Goal: Task Accomplishment & Management: Use online tool/utility

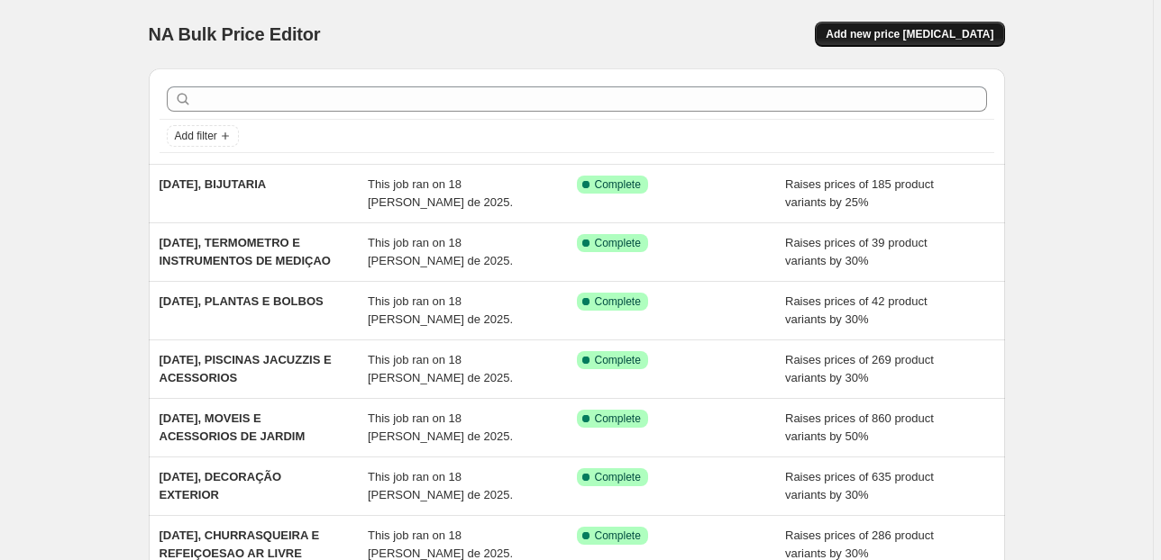
click at [915, 40] on span "Add new price [MEDICAL_DATA]" at bounding box center [909, 34] width 168 height 14
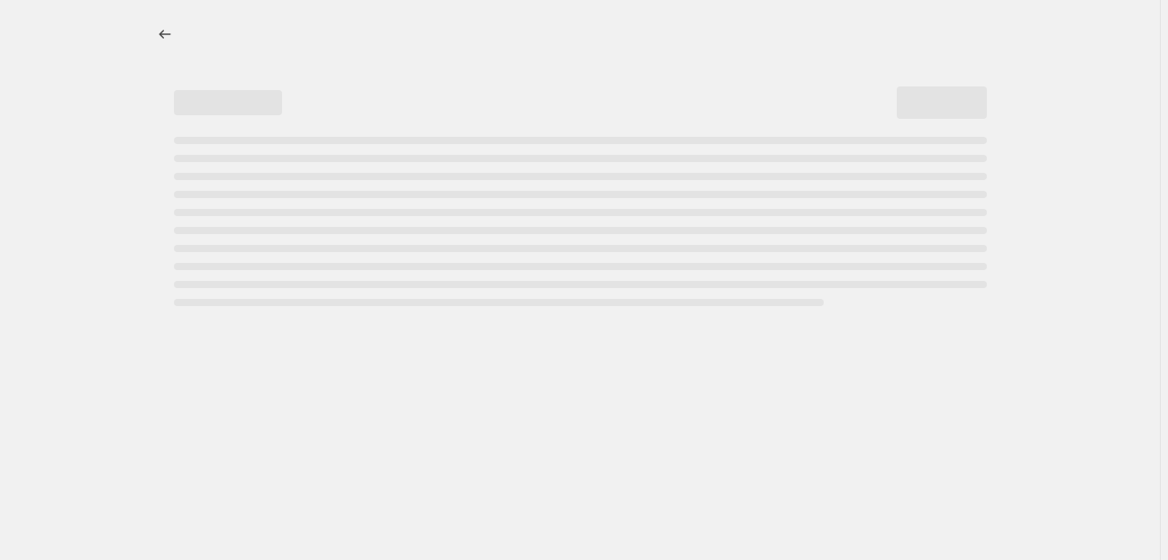
select select "percentage"
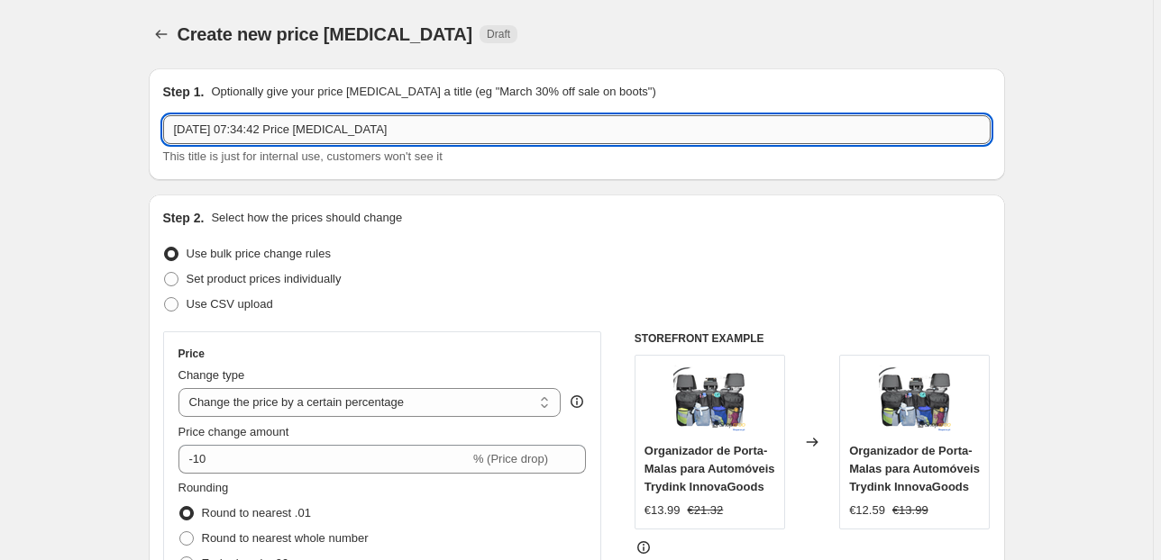
drag, startPoint x: 428, startPoint y: 126, endPoint x: 248, endPoint y: 141, distance: 180.8
click at [248, 141] on input "[DATE] 07:34:42 Price [MEDICAL_DATA]" at bounding box center [576, 129] width 827 height 29
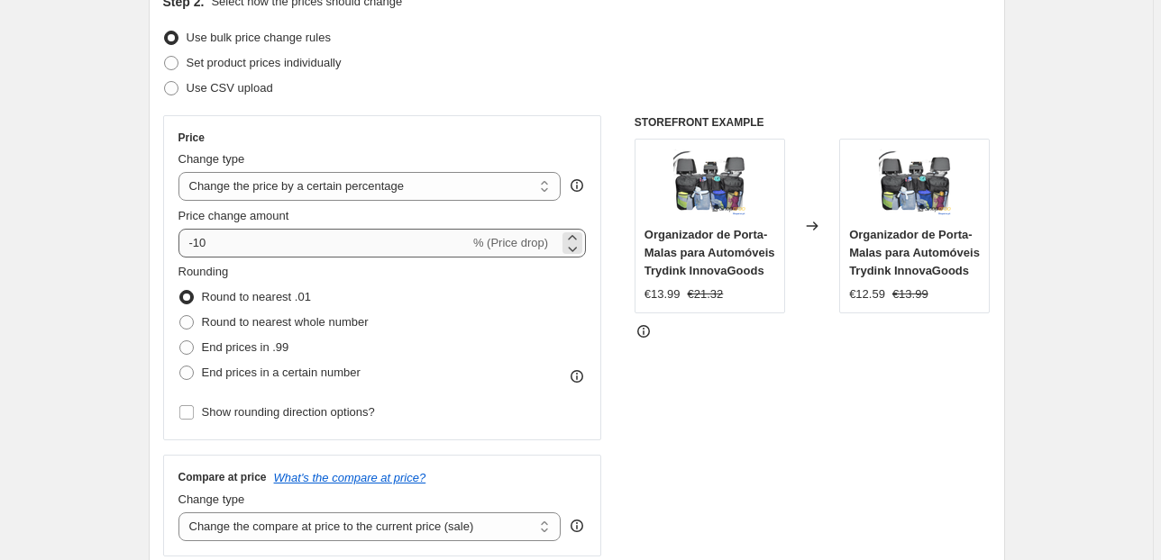
type input "[DATE], PRODUTOS PARA ANIMAIS PEQUENOS"
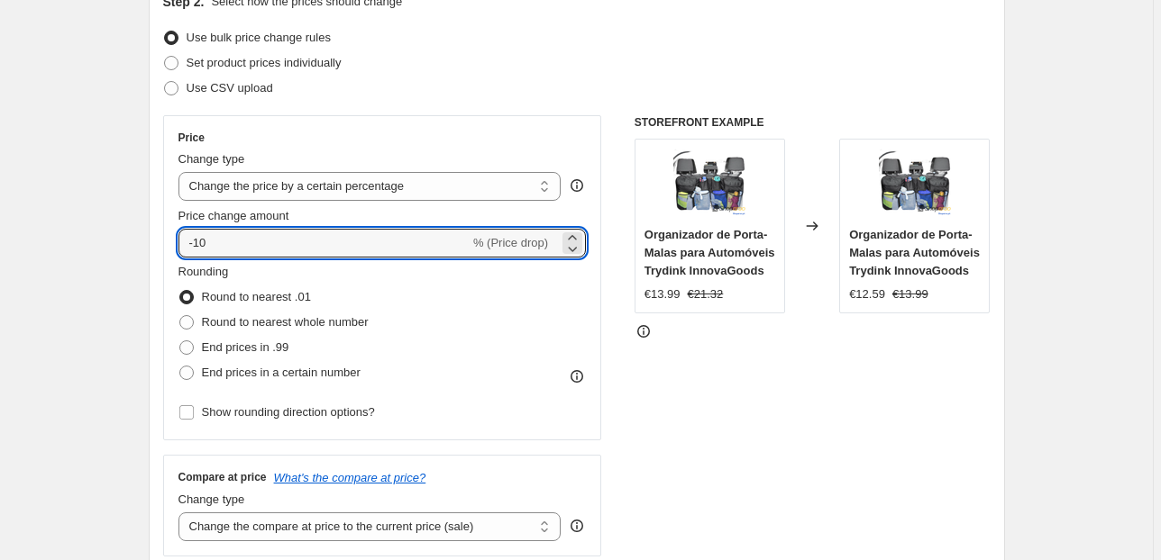
drag, startPoint x: 321, startPoint y: 230, endPoint x: 129, endPoint y: 238, distance: 192.1
type input "30"
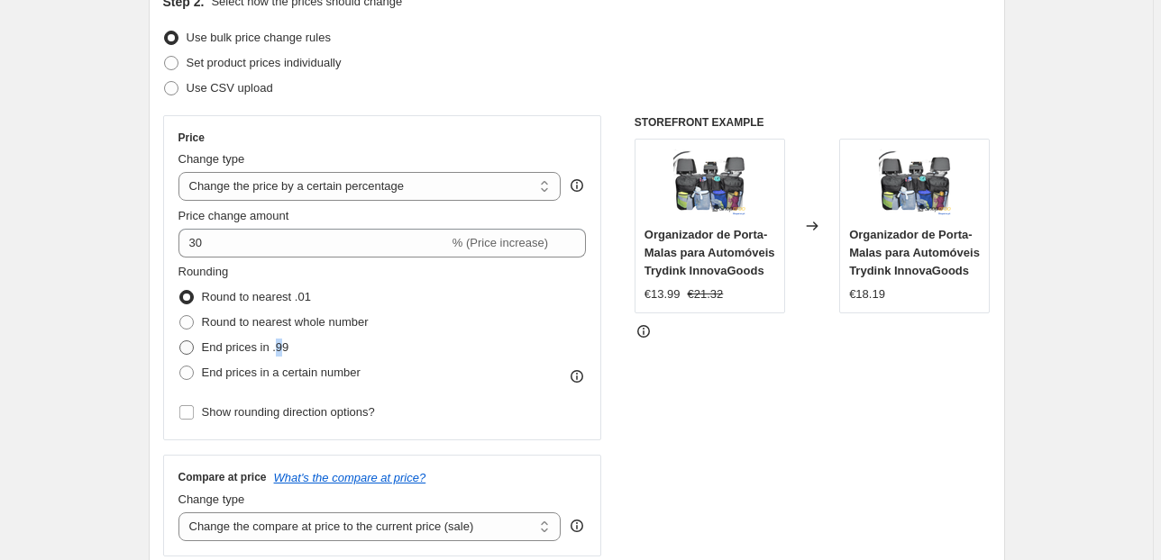
click at [285, 336] on label "End prices in .99" at bounding box center [233, 347] width 111 height 25
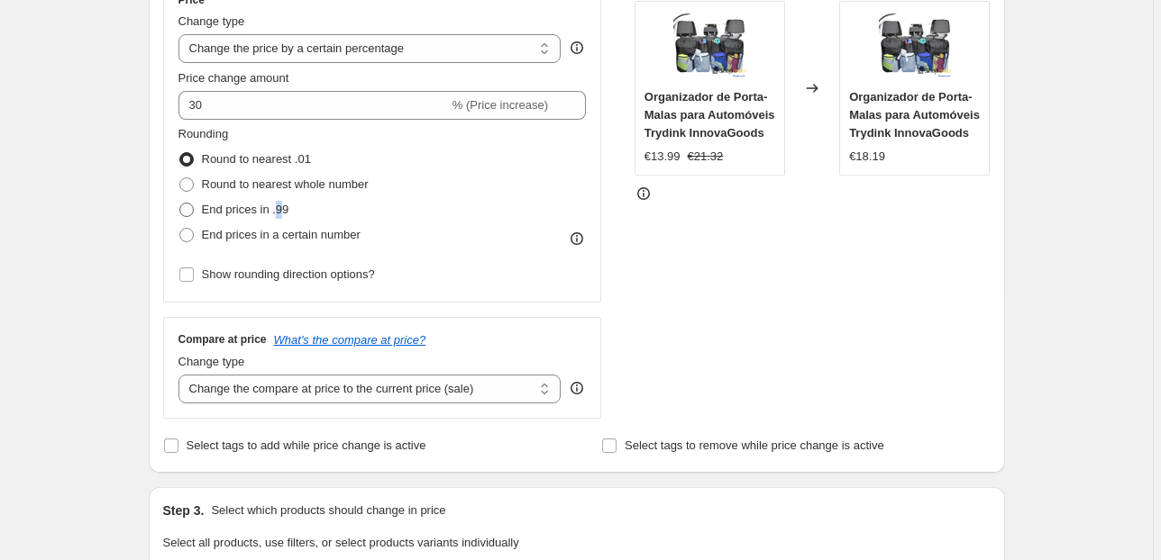
scroll to position [360, 0]
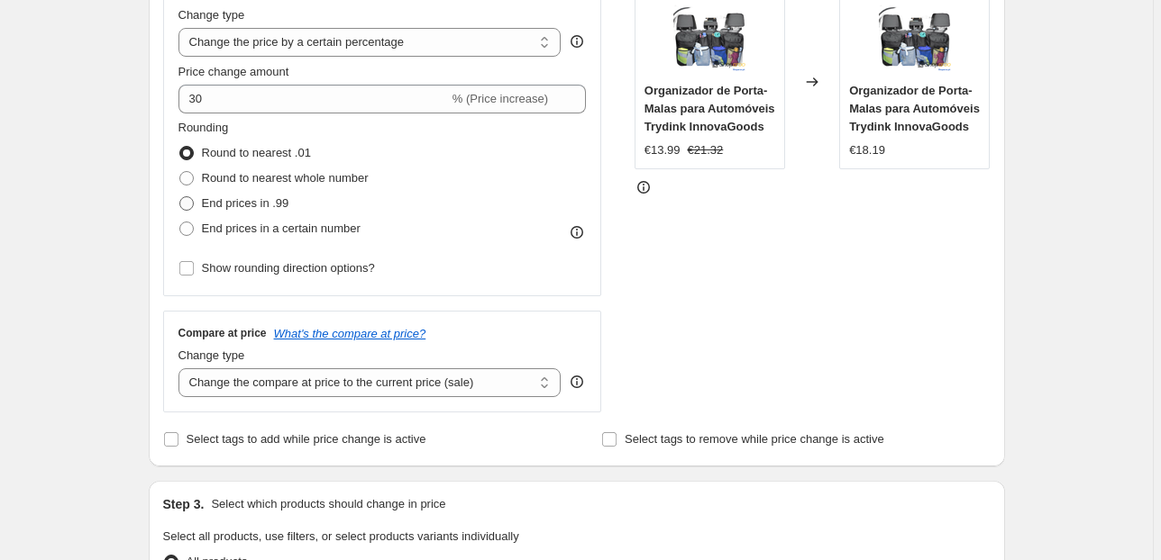
click at [205, 209] on span "End prices in .99" at bounding box center [245, 203] width 87 height 14
click at [180, 197] on input "End prices in .99" at bounding box center [179, 196] width 1 height 1
radio input "true"
drag, startPoint x: 514, startPoint y: 392, endPoint x: 522, endPoint y: 346, distance: 46.7
click at [512, 391] on select "Change the compare at price to the current price (sale) Change the compare at p…" at bounding box center [369, 383] width 383 height 29
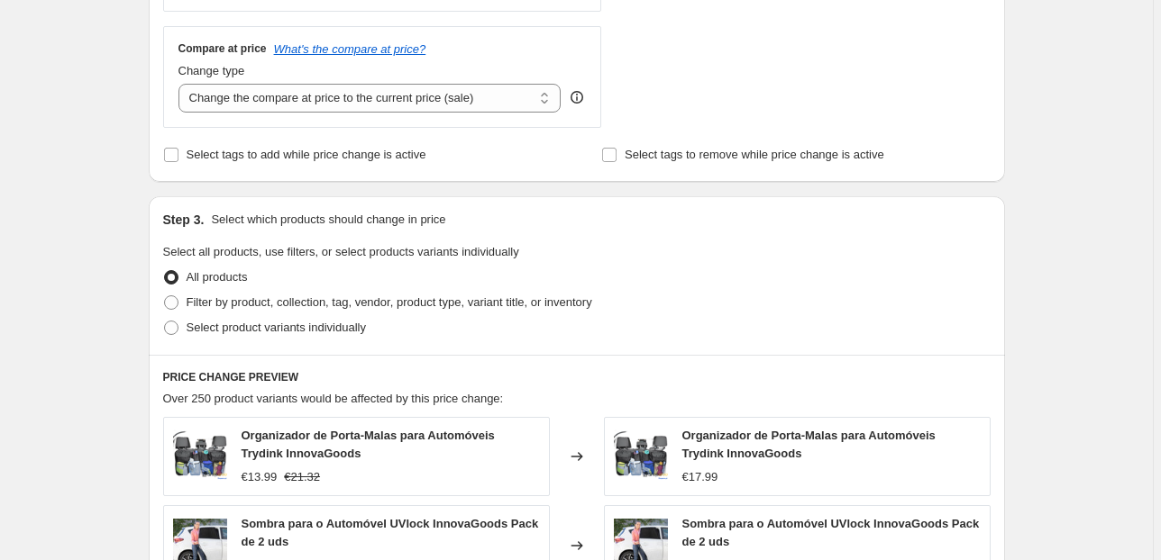
scroll to position [649, 0]
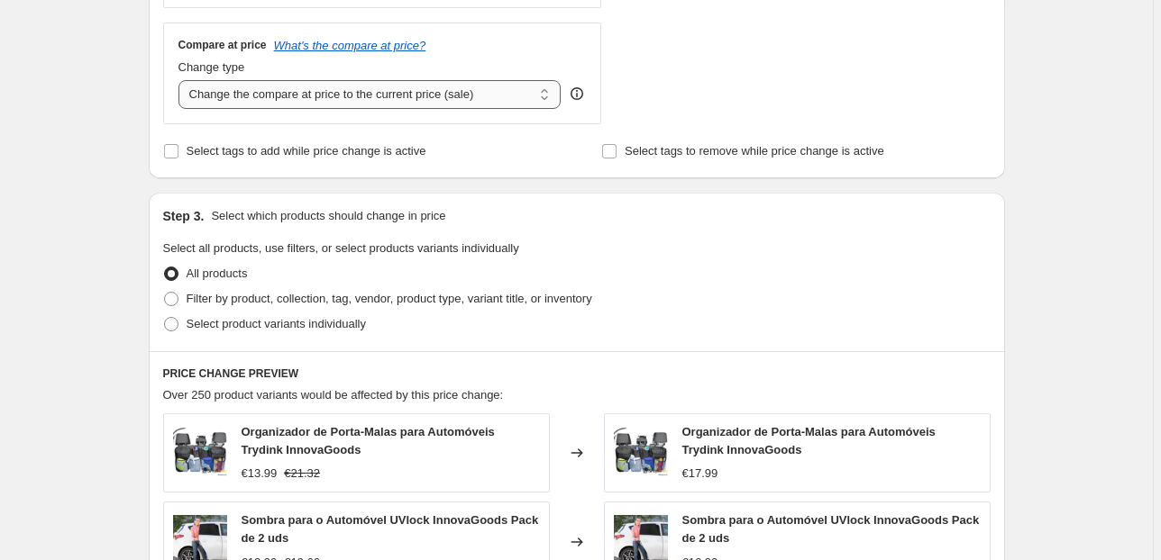
click at [500, 87] on select "Change the compare at price to the current price (sale) Change the compare at p…" at bounding box center [369, 94] width 383 height 29
select select "pp"
click at [181, 80] on select "Change the compare at price to the current price (sale) Change the compare at p…" at bounding box center [369, 94] width 383 height 29
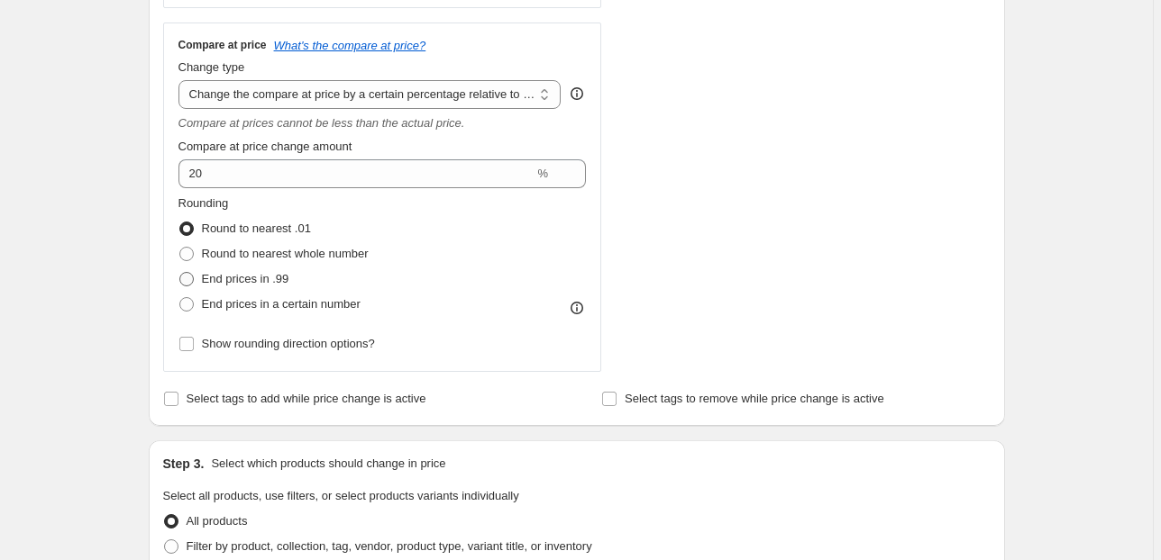
click at [212, 276] on span "End prices in .99" at bounding box center [245, 279] width 87 height 14
click at [180, 273] on input "End prices in .99" at bounding box center [179, 272] width 1 height 1
radio input "true"
drag, startPoint x: 212, startPoint y: 276, endPoint x: 215, endPoint y: 257, distance: 19.3
click at [211, 277] on span "End prices in .99" at bounding box center [245, 279] width 87 height 14
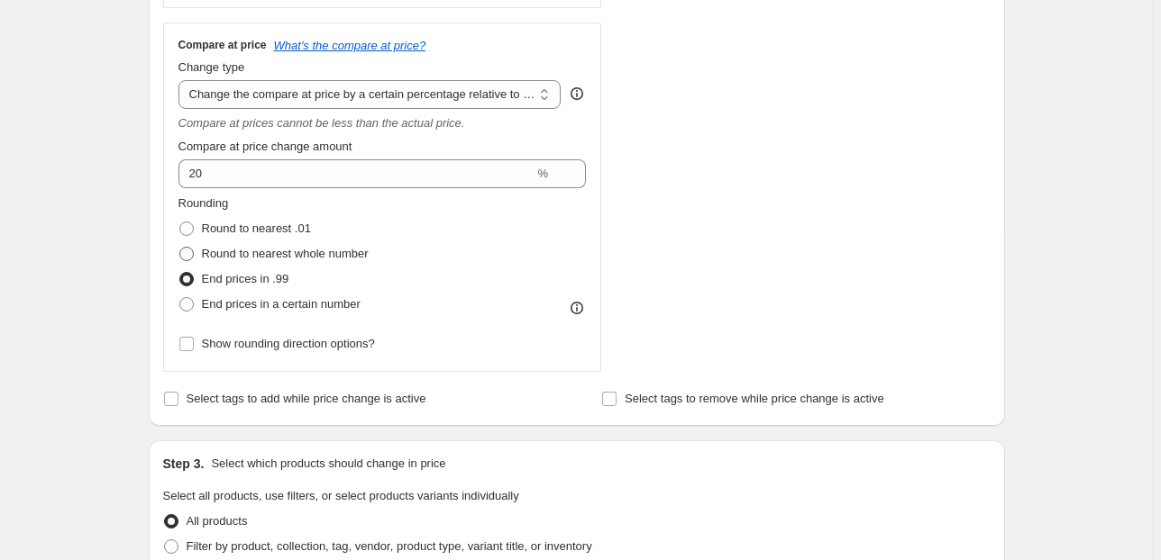
click at [180, 273] on input "End prices in .99" at bounding box center [179, 272] width 1 height 1
click at [217, 222] on span "Round to nearest .01" at bounding box center [256, 229] width 109 height 14
click at [180, 222] on input "Round to nearest .01" at bounding box center [179, 222] width 1 height 1
radio input "true"
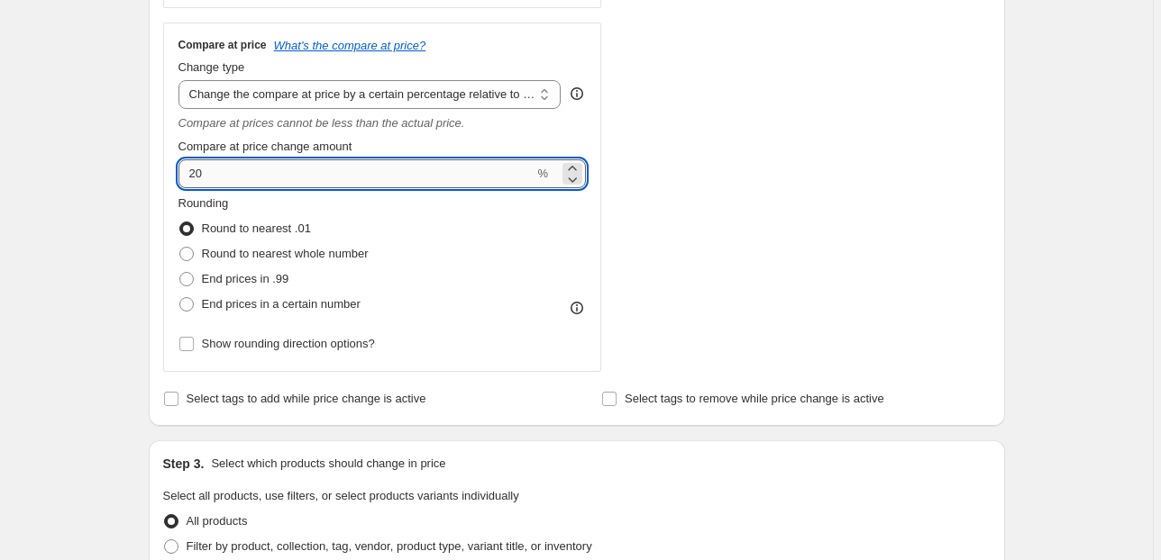
click at [223, 176] on input "20" at bounding box center [356, 173] width 356 height 29
click at [223, 174] on input "20" at bounding box center [356, 173] width 356 height 29
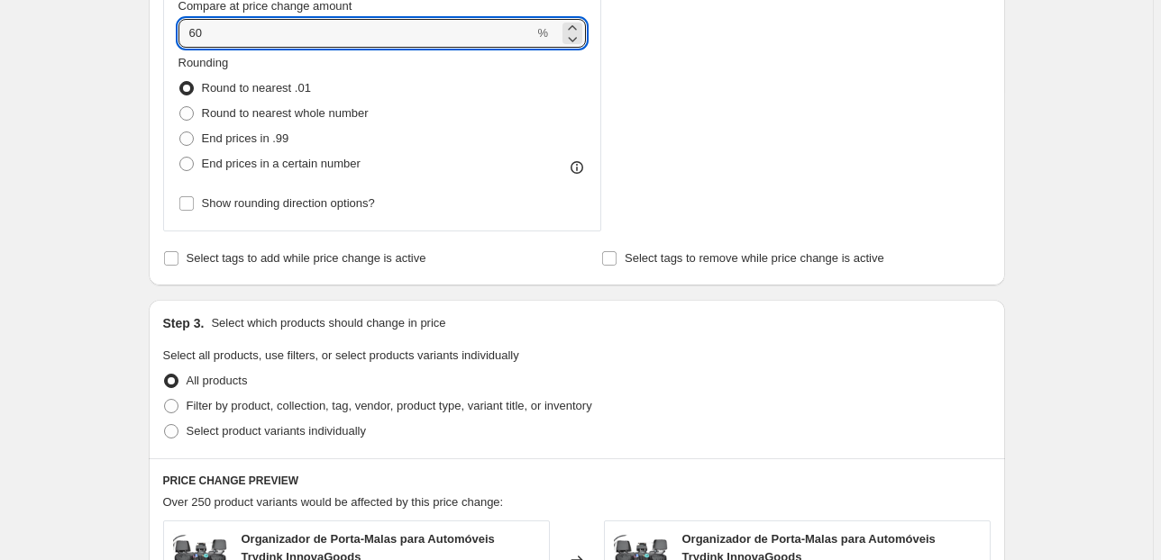
scroll to position [937, 0]
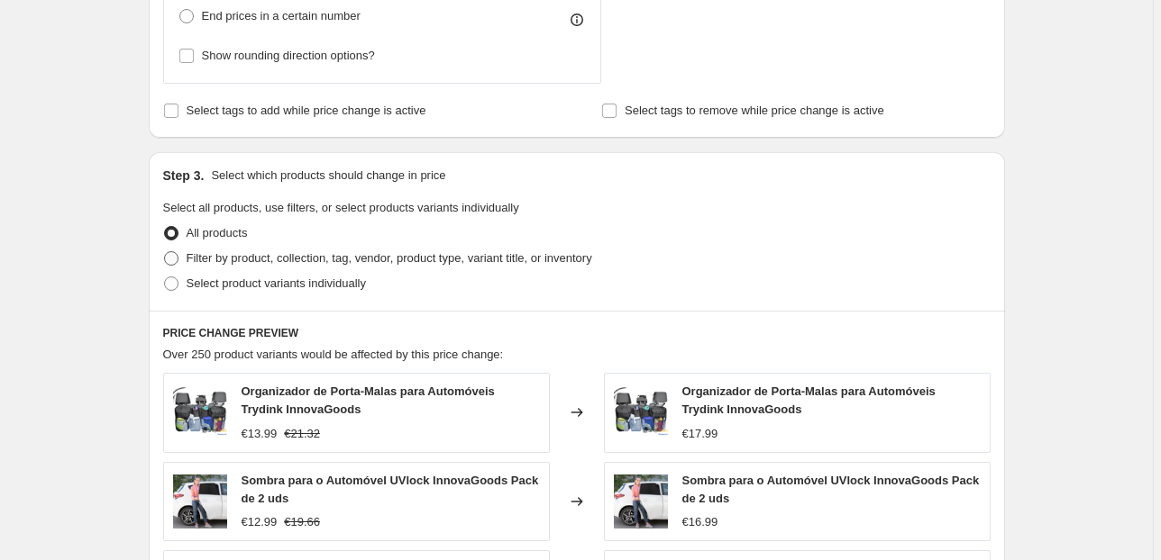
type input "60"
click at [263, 260] on span "Filter by product, collection, tag, vendor, product type, variant title, or inv…" at bounding box center [389, 258] width 405 height 14
click at [165, 252] on input "Filter by product, collection, tag, vendor, product type, variant title, or inv…" at bounding box center [164, 251] width 1 height 1
radio input "true"
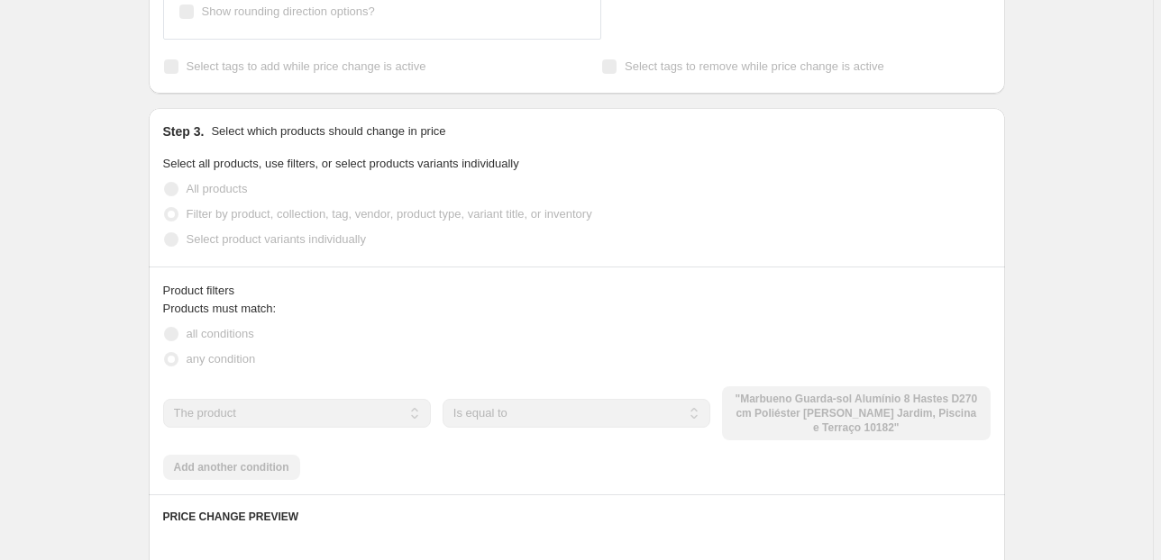
scroll to position [1153, 0]
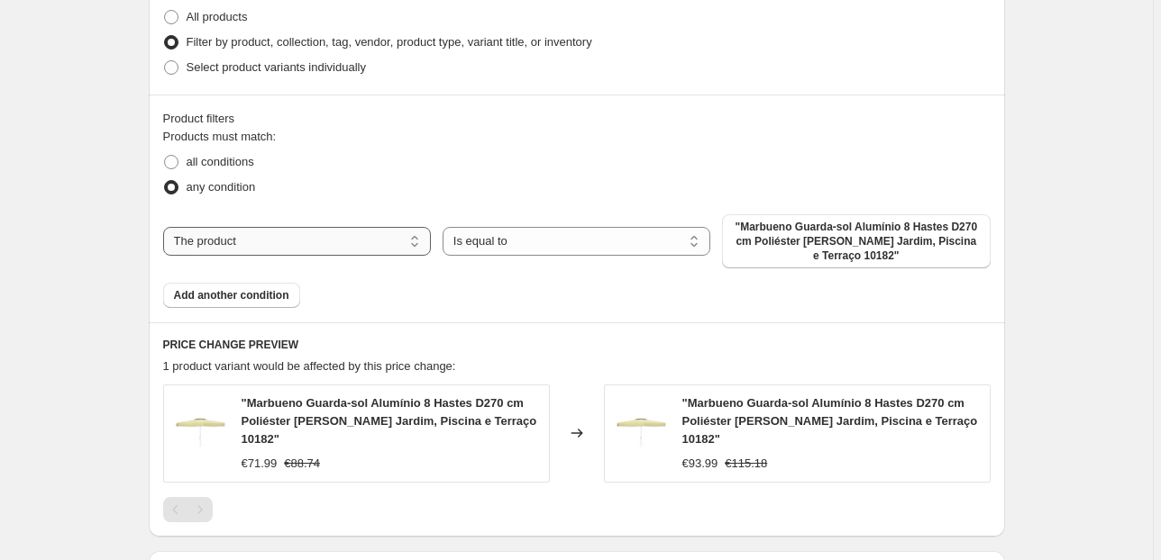
click at [387, 241] on select "The product The product's collection The product's tag The product's vendor The…" at bounding box center [297, 241] width 268 height 29
select select "collection"
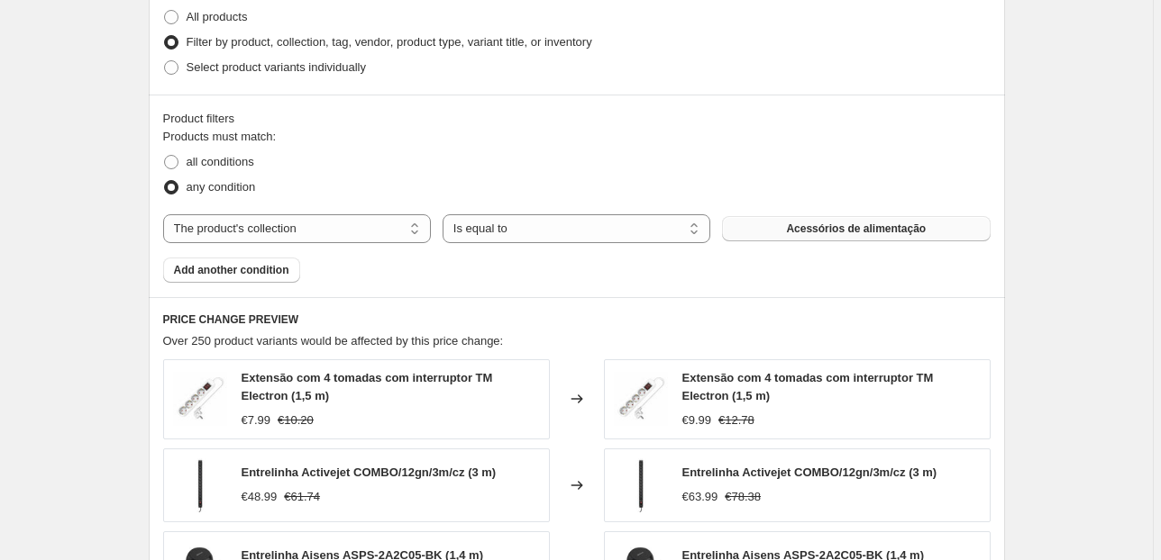
click at [802, 235] on button "Acessórios de alimentação" at bounding box center [856, 228] width 268 height 25
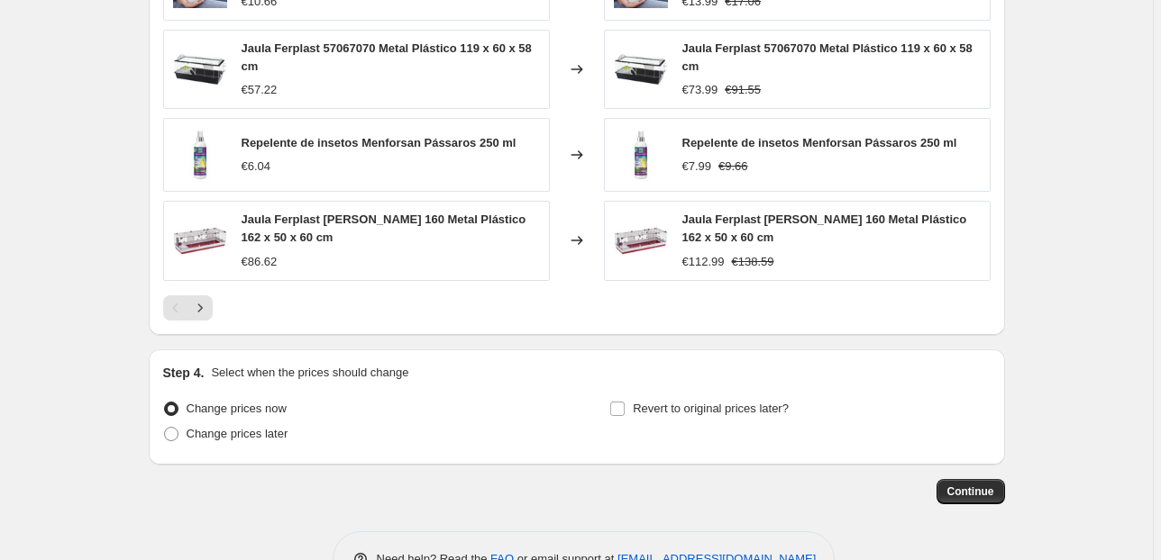
scroll to position [1711, 0]
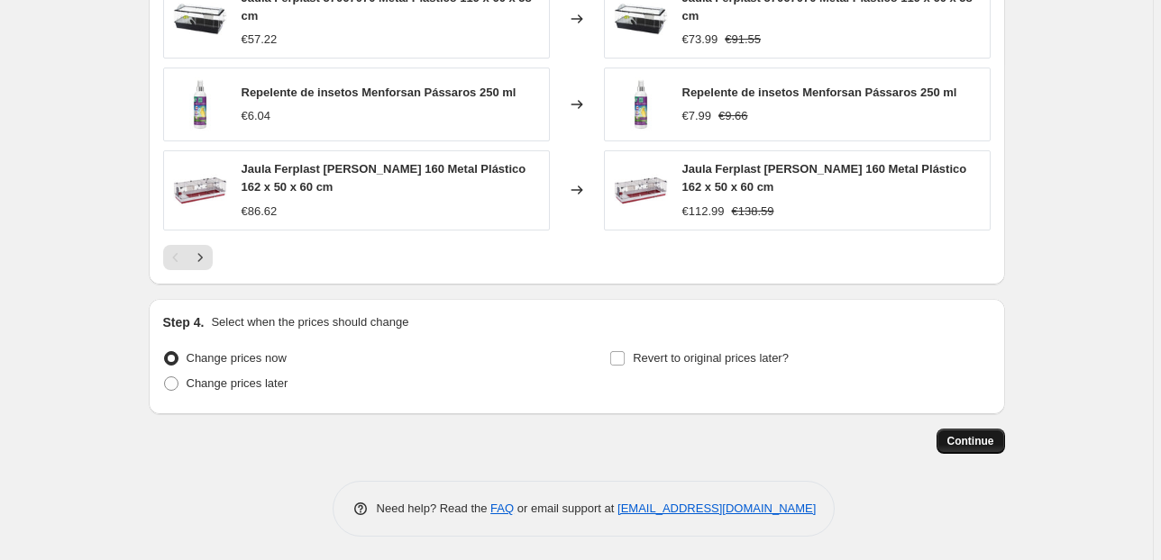
click at [969, 442] on span "Continue" at bounding box center [970, 441] width 47 height 14
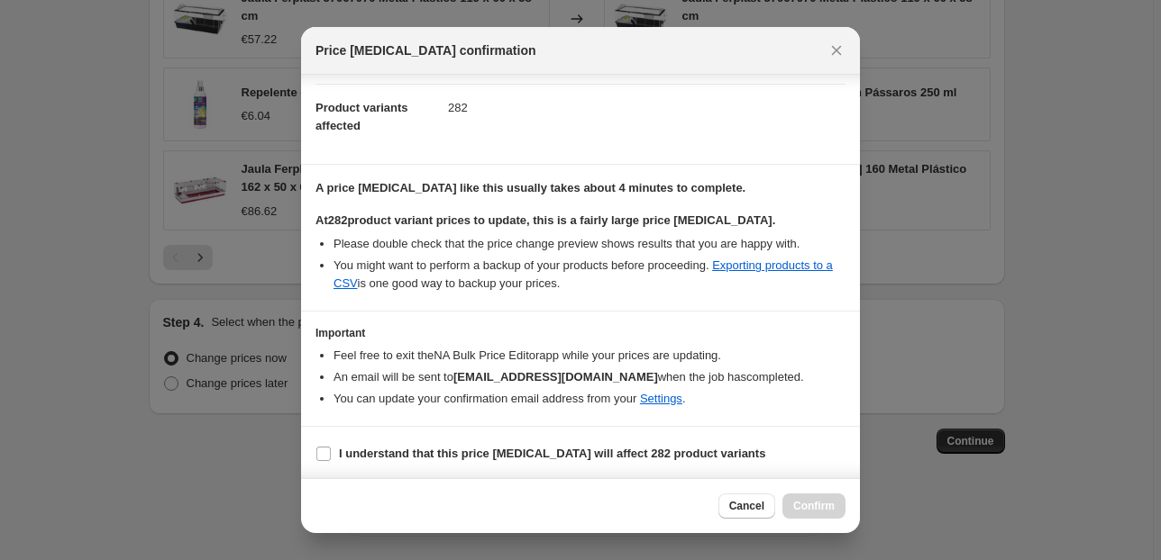
scroll to position [184, 0]
click at [443, 455] on b "I understand that this price [MEDICAL_DATA] will affect 282 product variants" at bounding box center [552, 454] width 426 height 14
click at [331, 455] on input "I understand that this price [MEDICAL_DATA] will affect 282 product variants" at bounding box center [323, 454] width 14 height 14
checkbox input "true"
click at [814, 508] on span "Confirm" at bounding box center [813, 506] width 41 height 14
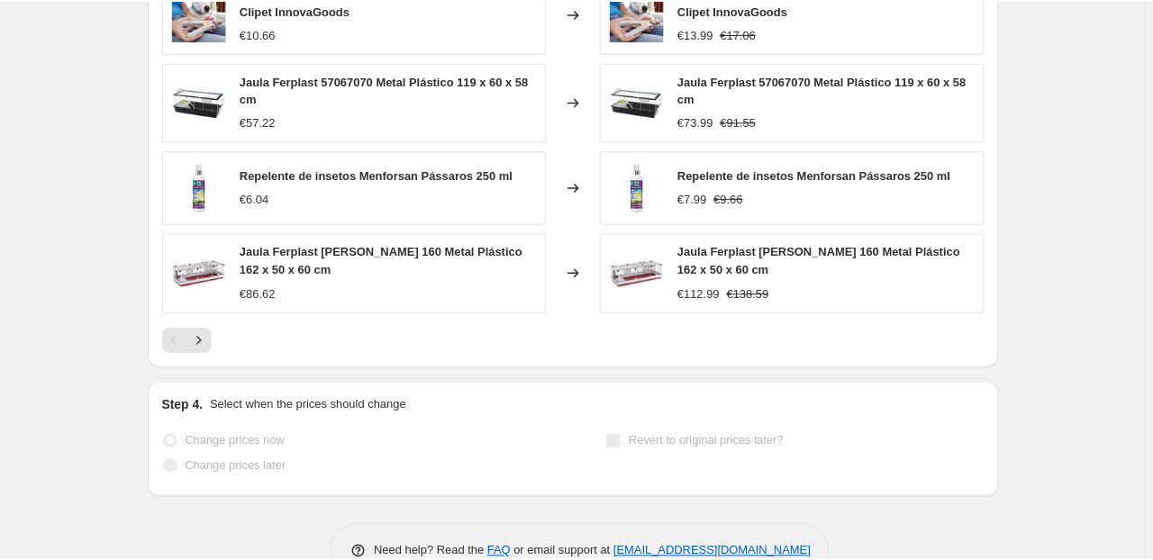
scroll to position [1758, 0]
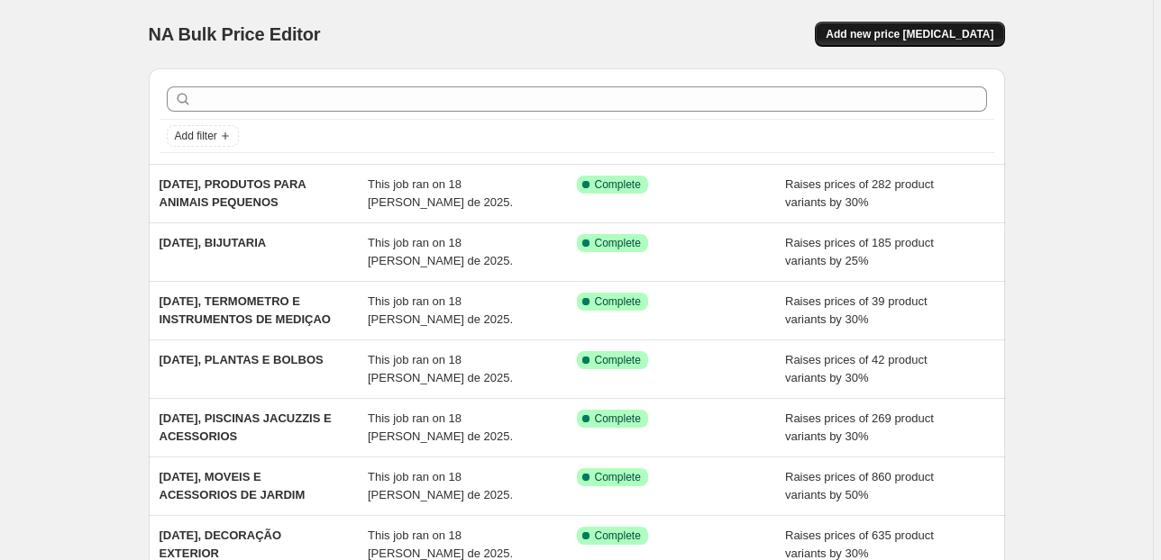
click at [905, 27] on span "Add new price [MEDICAL_DATA]" at bounding box center [909, 34] width 168 height 14
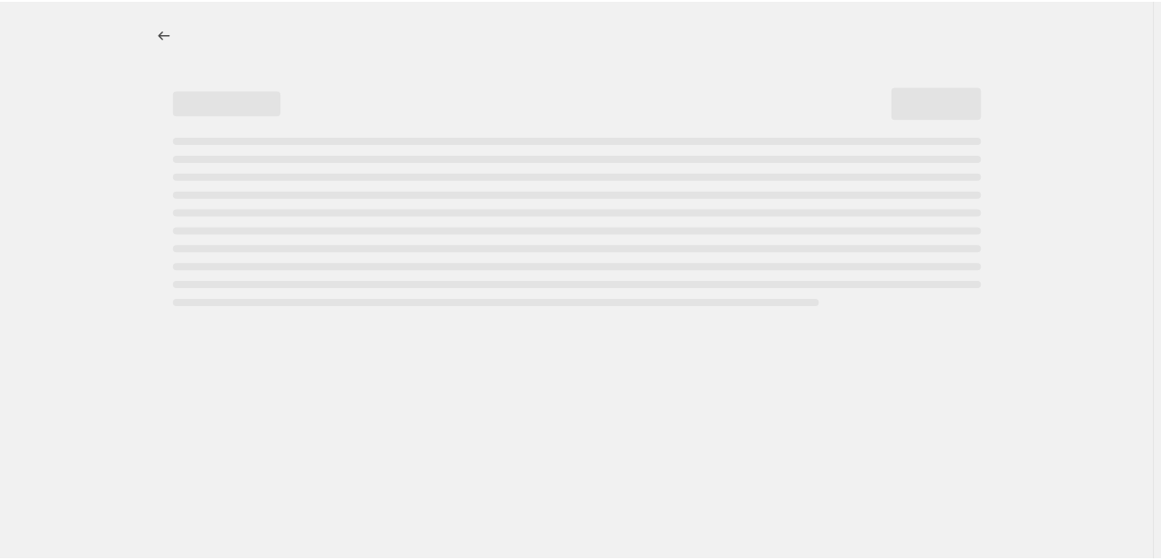
select select "percentage"
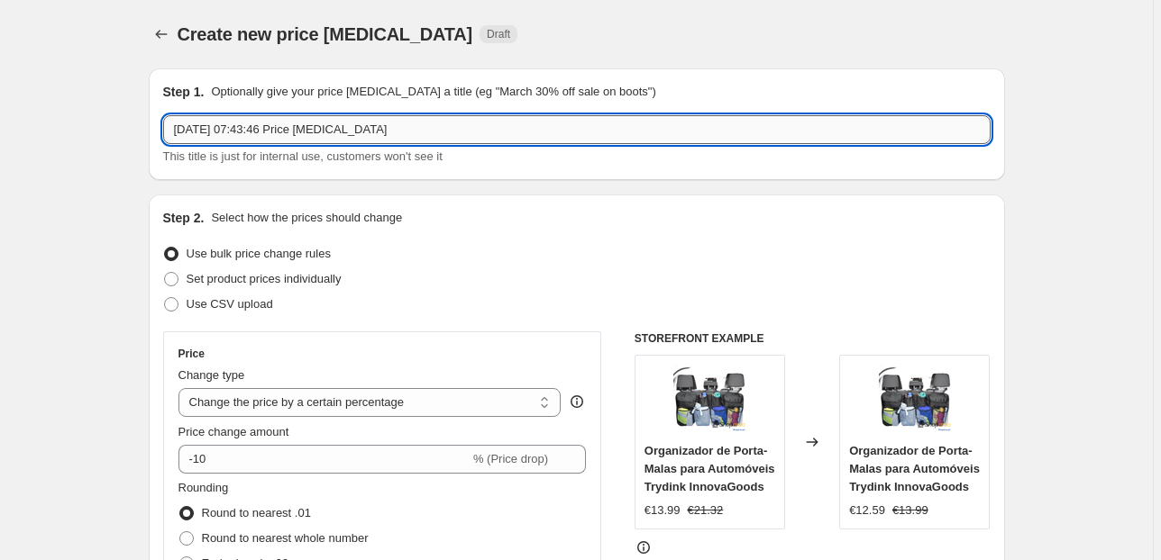
drag, startPoint x: 449, startPoint y: 129, endPoint x: 241, endPoint y: 140, distance: 208.4
click at [241, 140] on input "18/08/2025, 07:43:46 Price change job" at bounding box center [576, 129] width 827 height 29
click at [238, 141] on input "18/08/2025, 07:43:46 Price change job" at bounding box center [576, 129] width 827 height 29
click at [285, 137] on input "18/08/2025, 07:43:46 Price change job" at bounding box center [576, 129] width 827 height 29
drag, startPoint x: 383, startPoint y: 129, endPoint x: 245, endPoint y: 128, distance: 137.9
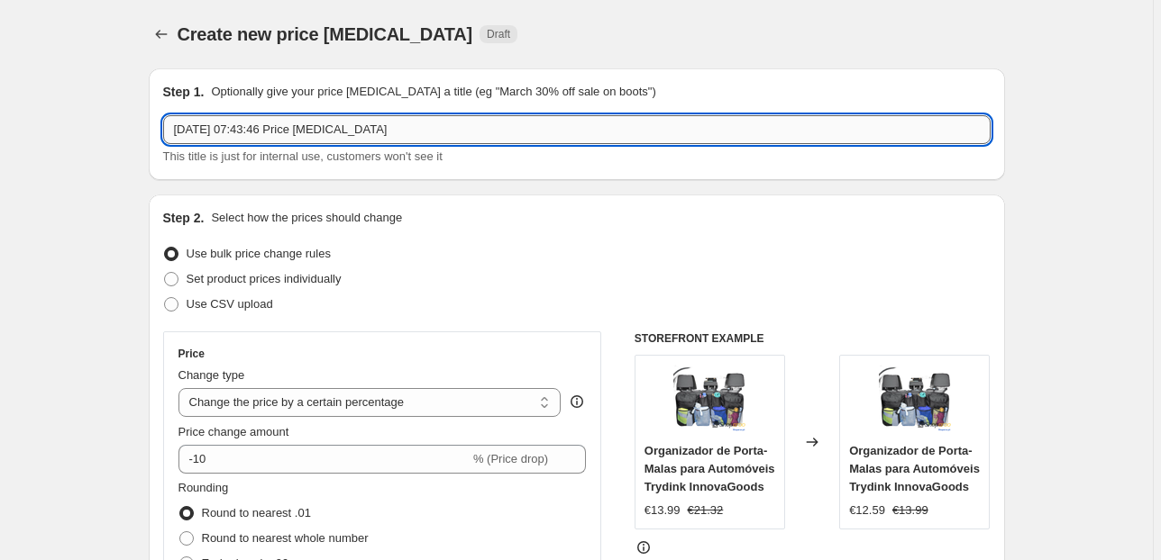
click at [247, 127] on input "18/08/2025, 07:43:46 Price change job" at bounding box center [576, 129] width 827 height 29
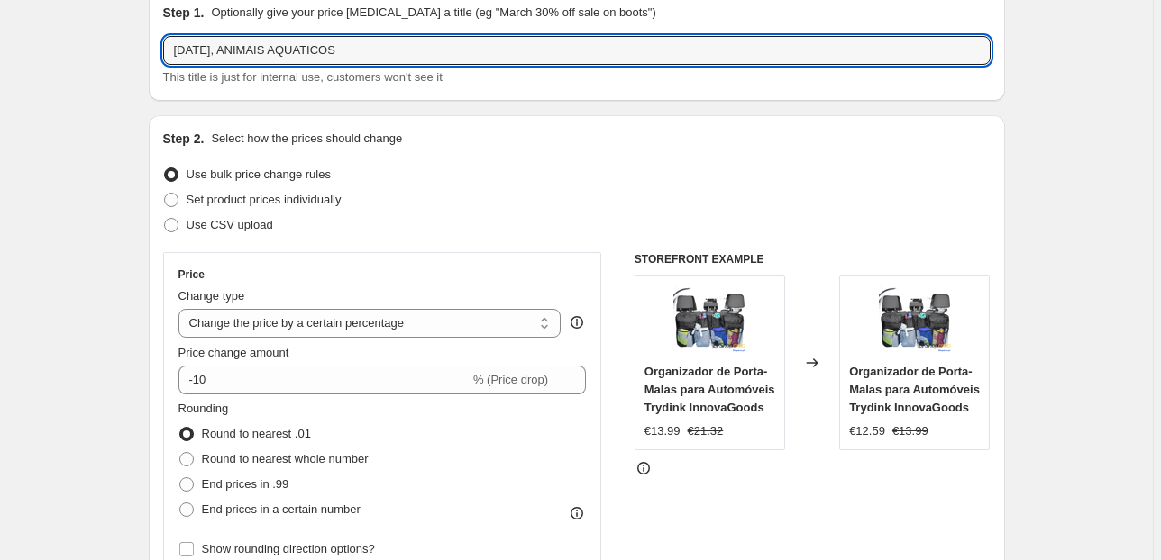
scroll to position [144, 0]
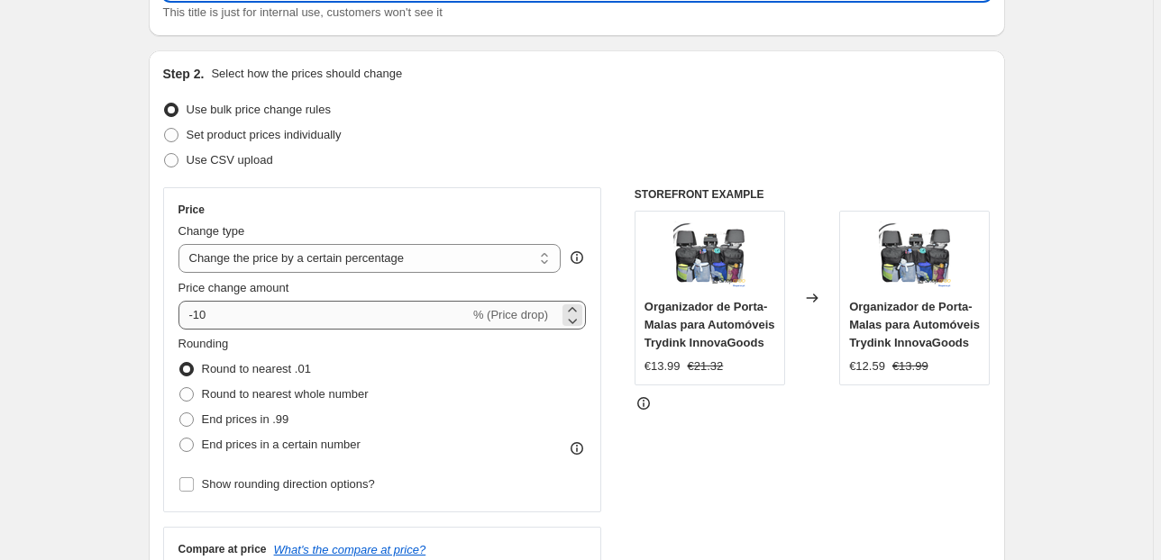
type input "18/08/2025, ANIMAIS AQUATICOS"
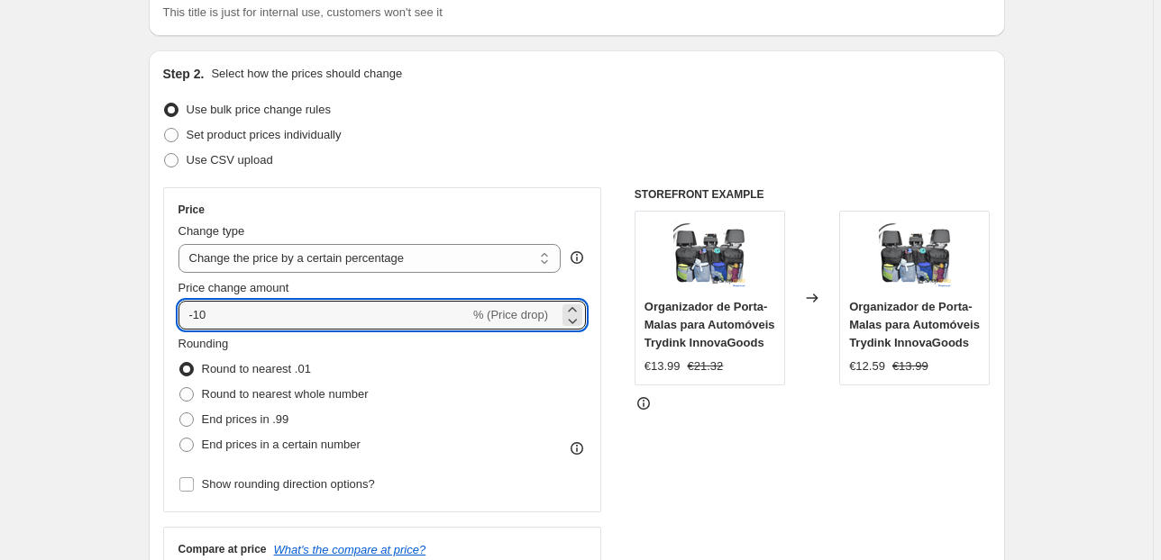
drag, startPoint x: 218, startPoint y: 305, endPoint x: 102, endPoint y: 317, distance: 116.8
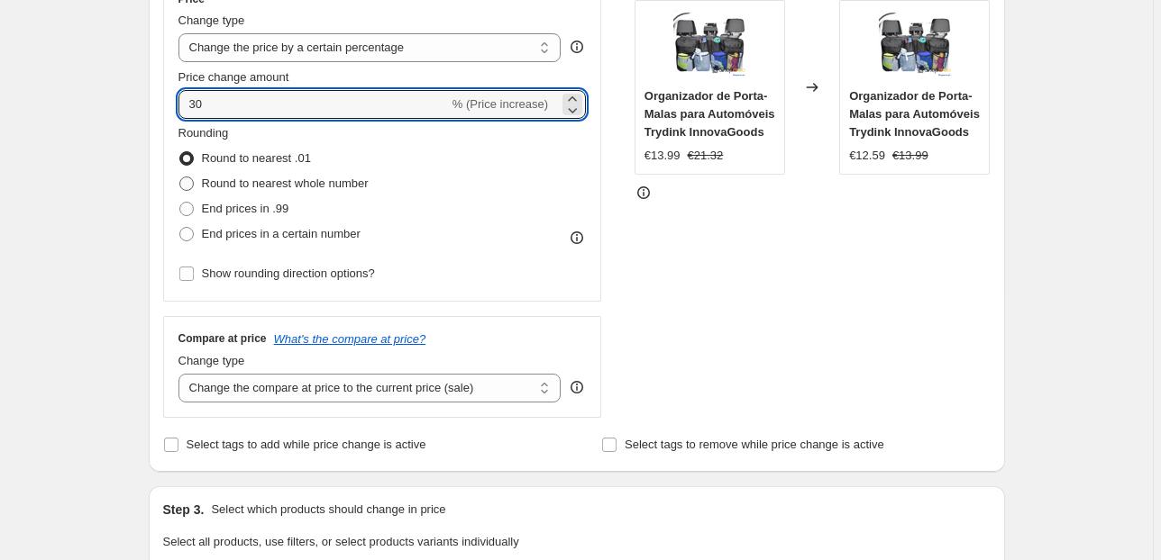
scroll to position [360, 0]
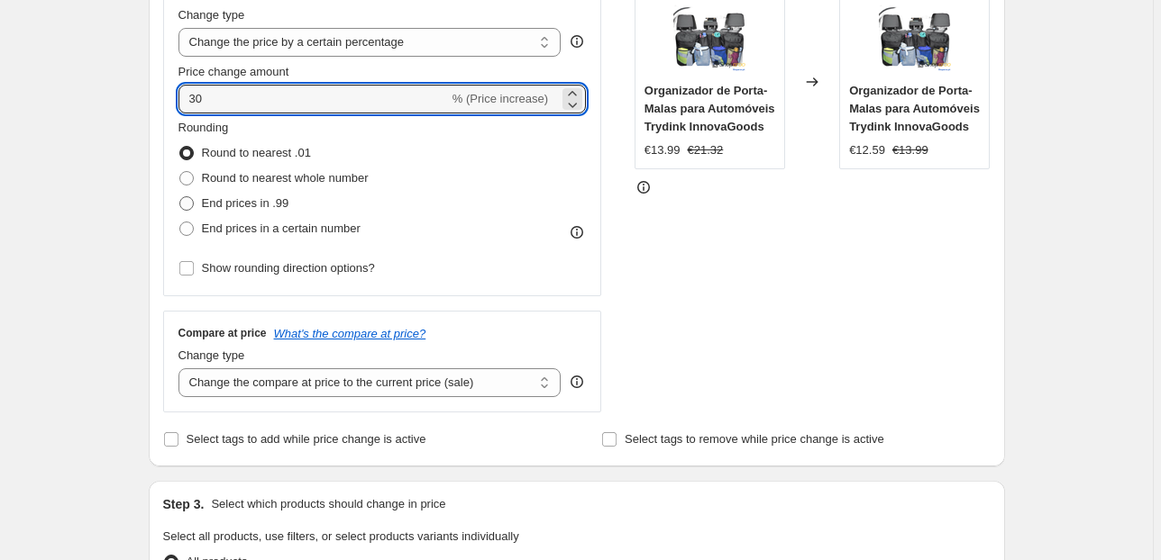
type input "30"
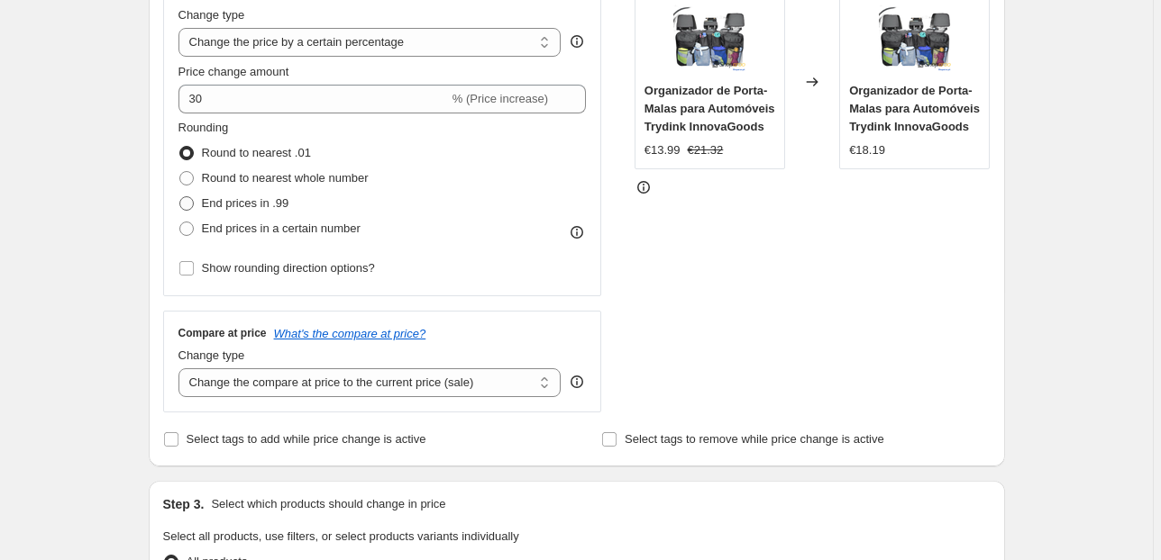
click at [215, 203] on span "End prices in .99" at bounding box center [245, 203] width 87 height 14
click at [180, 197] on input "End prices in .99" at bounding box center [179, 196] width 1 height 1
radio input "true"
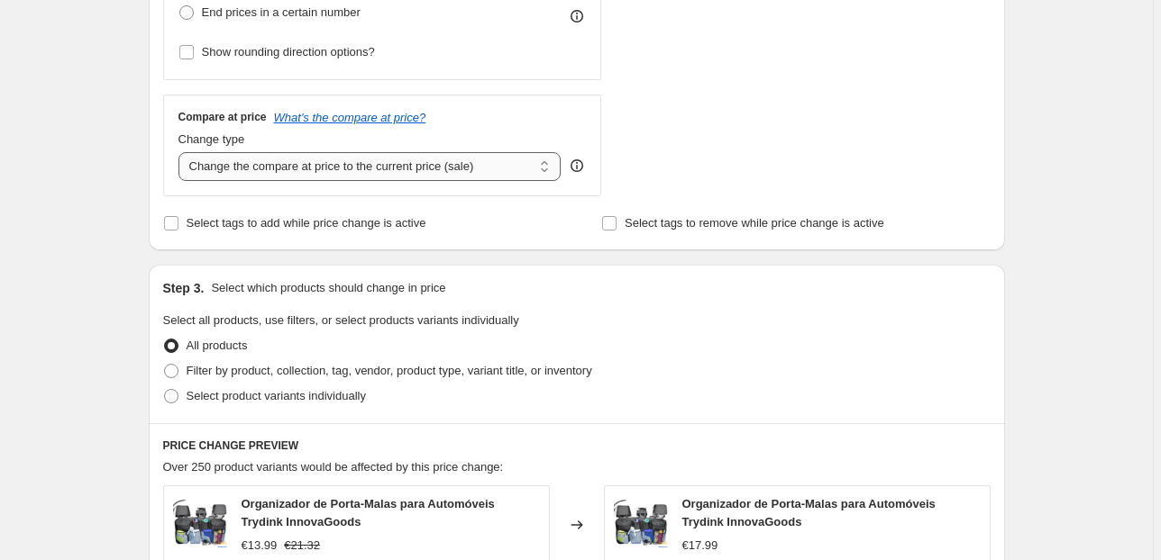
click at [487, 178] on select "Change the compare at price to the current price (sale) Change the compare at p…" at bounding box center [369, 166] width 383 height 29
select select "pp"
click at [181, 152] on select "Change the compare at price to the current price (sale) Change the compare at p…" at bounding box center [369, 166] width 383 height 29
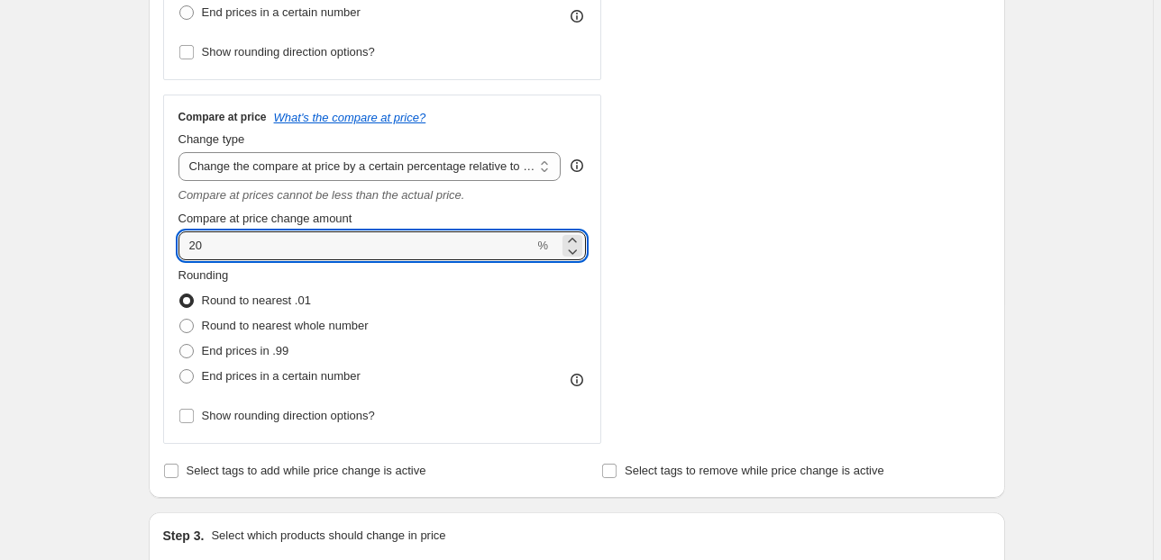
drag, startPoint x: 169, startPoint y: 250, endPoint x: 40, endPoint y: 257, distance: 129.1
click at [52, 252] on div "Create new price change job. This page is ready Create new price change job Dra…" at bounding box center [576, 462] width 1152 height 2078
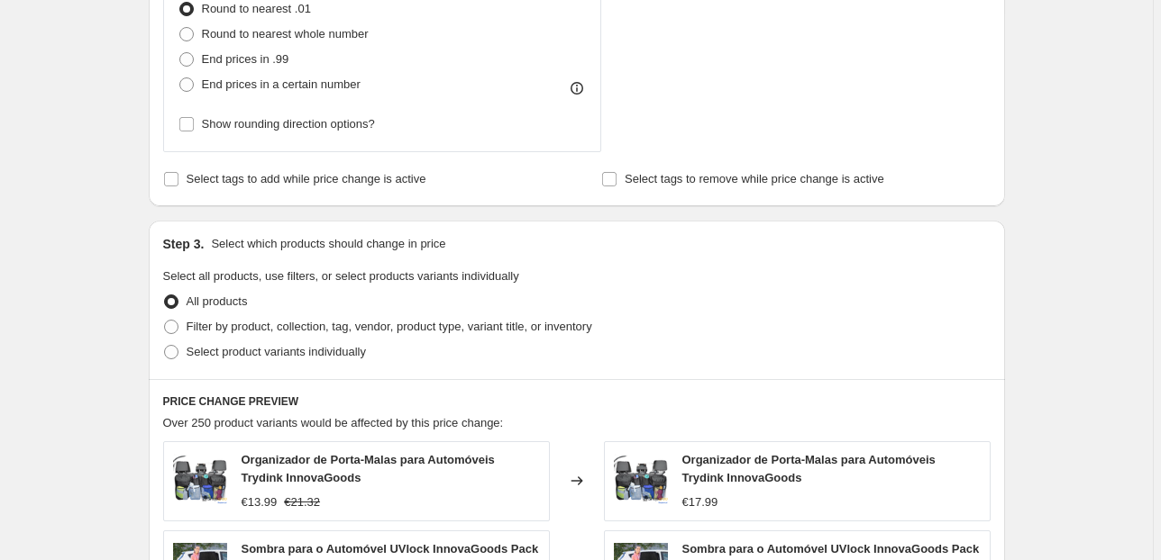
scroll to position [937, 0]
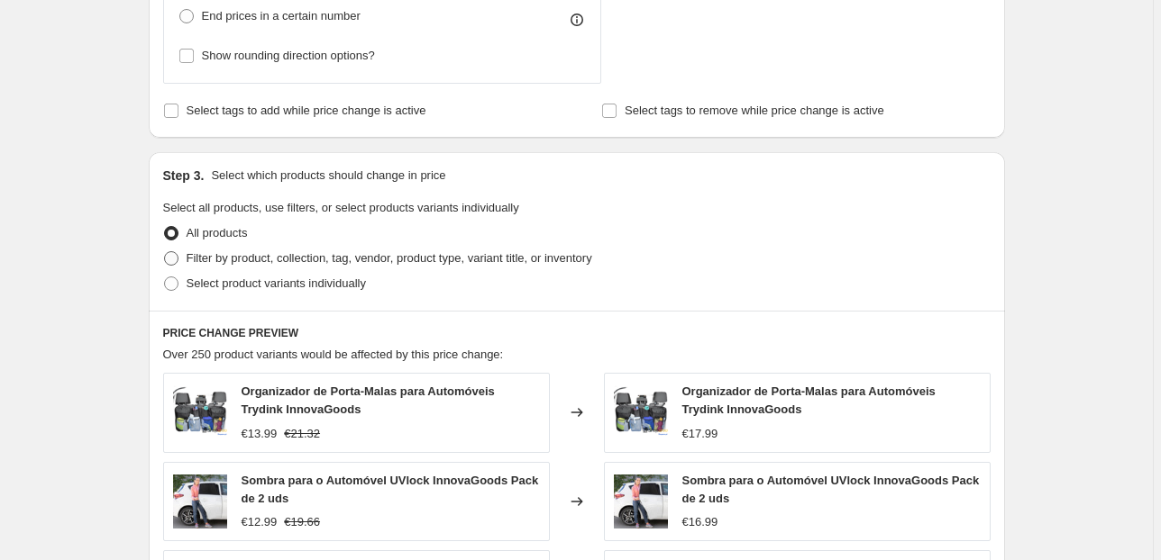
type input "60"
click at [179, 265] on span at bounding box center [171, 258] width 16 height 16
click at [165, 252] on input "Filter by product, collection, tag, vendor, product type, variant title, or inv…" at bounding box center [164, 251] width 1 height 1
radio input "true"
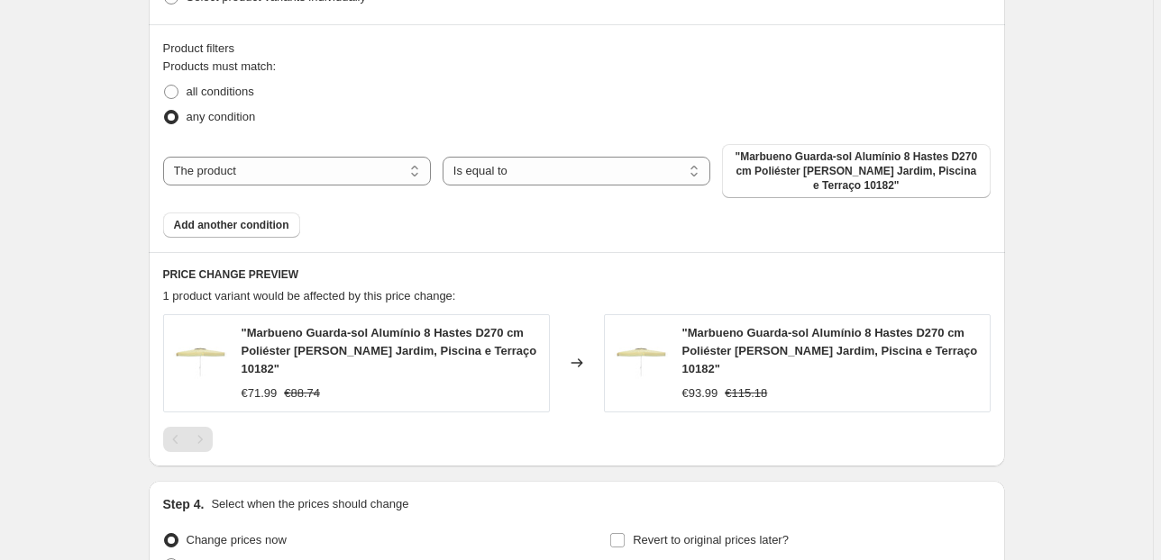
scroll to position [1225, 0]
drag, startPoint x: 397, startPoint y: 178, endPoint x: 387, endPoint y: 180, distance: 11.1
click at [397, 178] on select "The product The product's collection The product's tag The product's vendor The…" at bounding box center [297, 169] width 268 height 29
select select "collection"
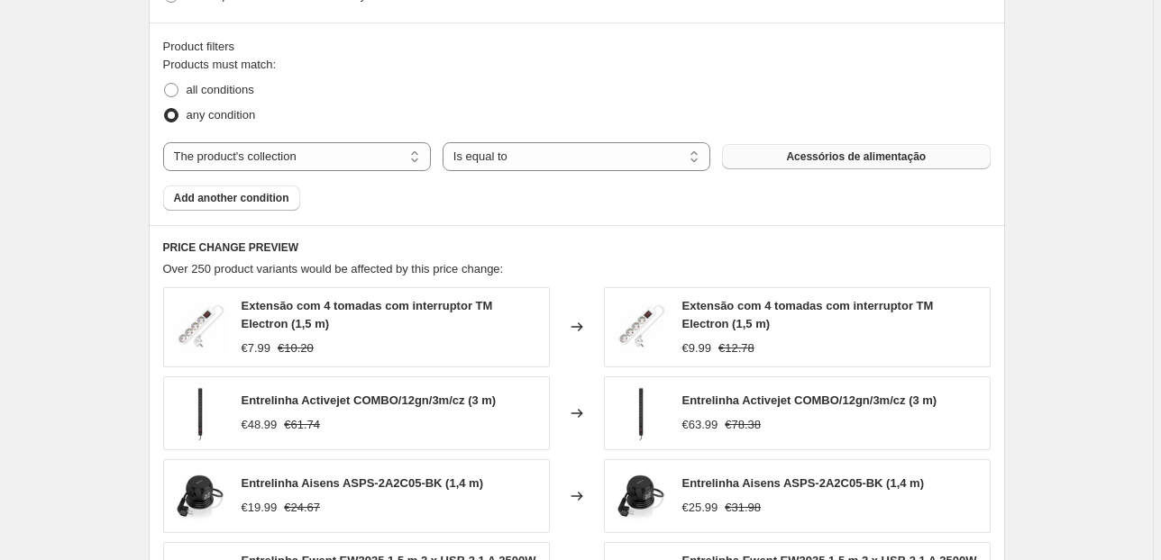
click at [776, 155] on button "Acessórios de alimentação" at bounding box center [856, 156] width 268 height 25
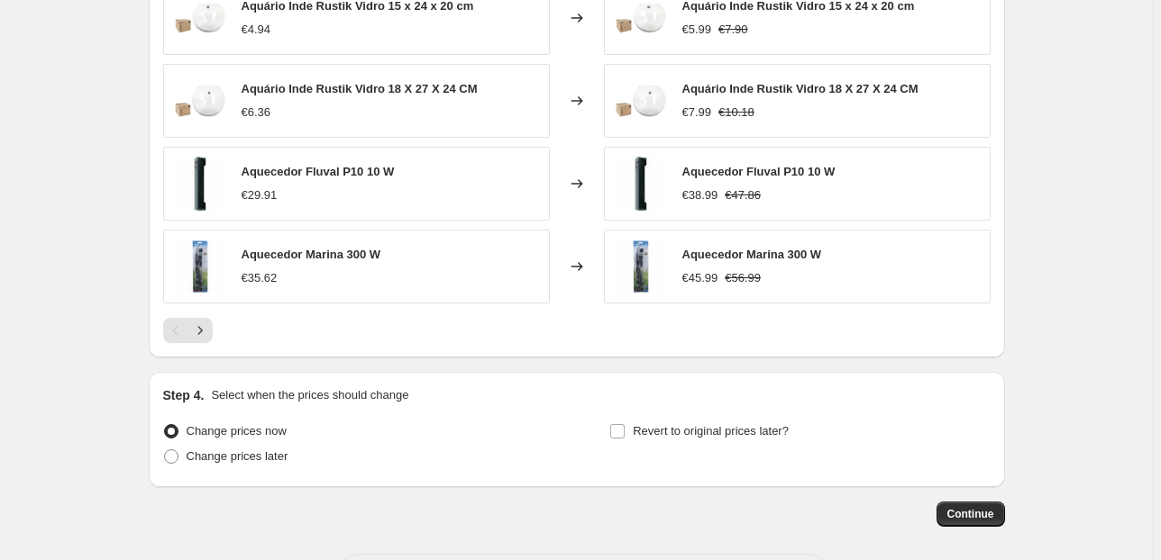
scroll to position [1688, 0]
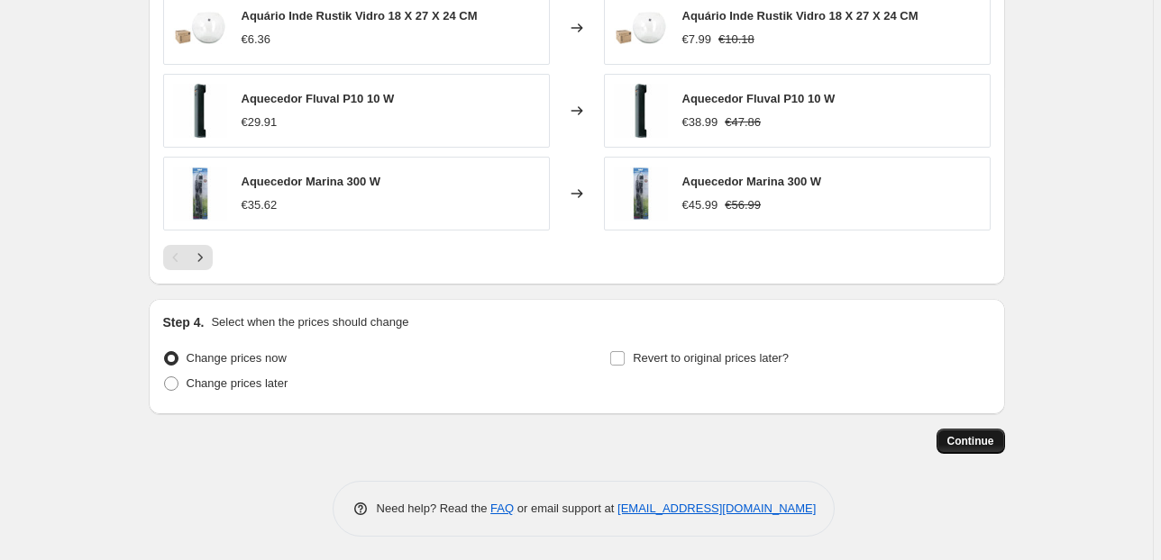
click at [951, 442] on span "Continue" at bounding box center [970, 441] width 47 height 14
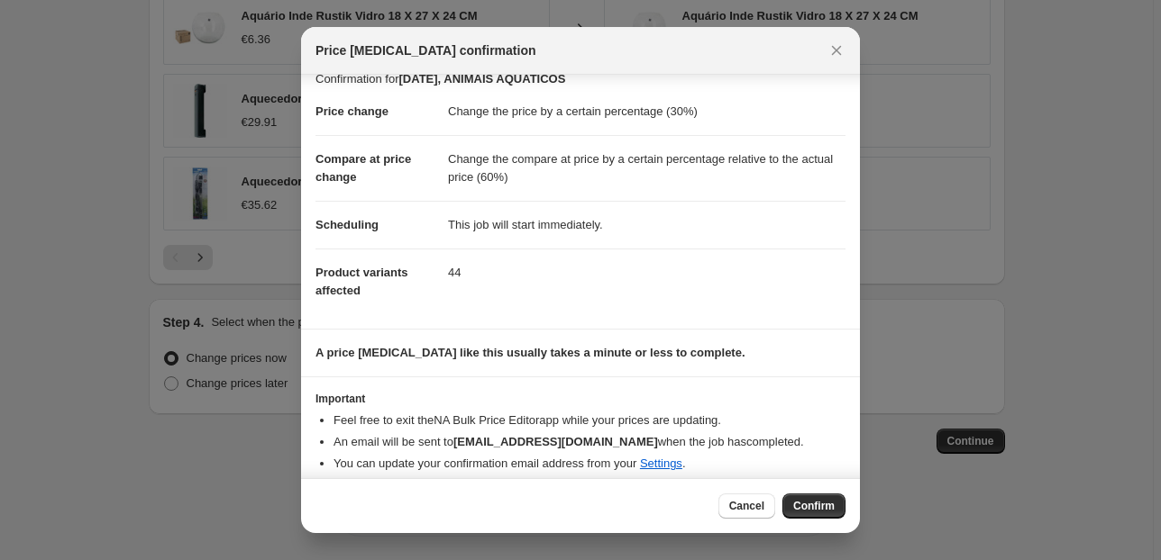
scroll to position [30, 0]
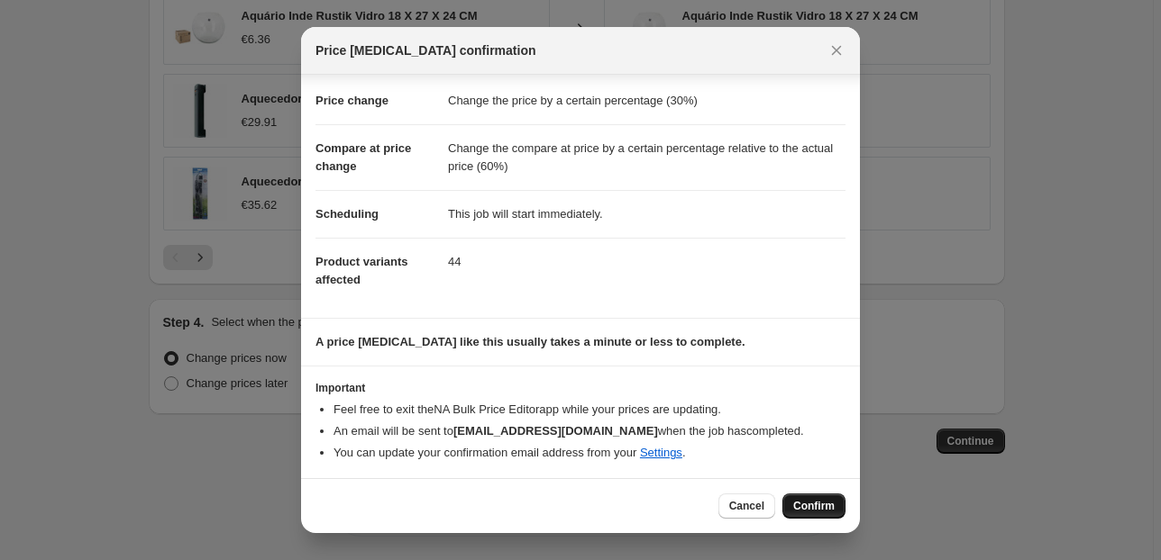
click at [800, 506] on span "Confirm" at bounding box center [813, 506] width 41 height 14
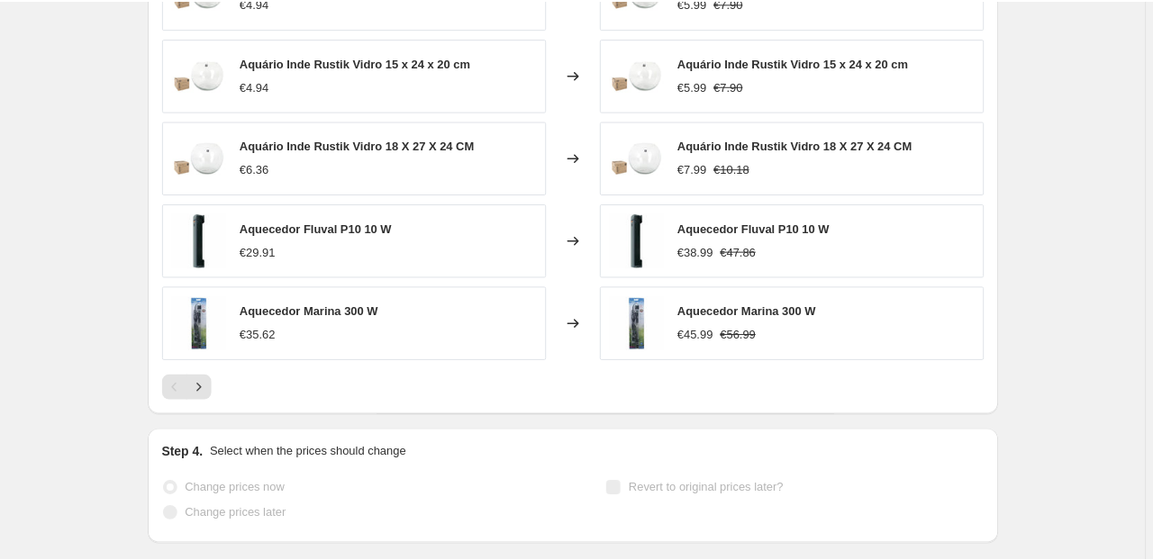
scroll to position [1735, 0]
